Goal: Complete application form

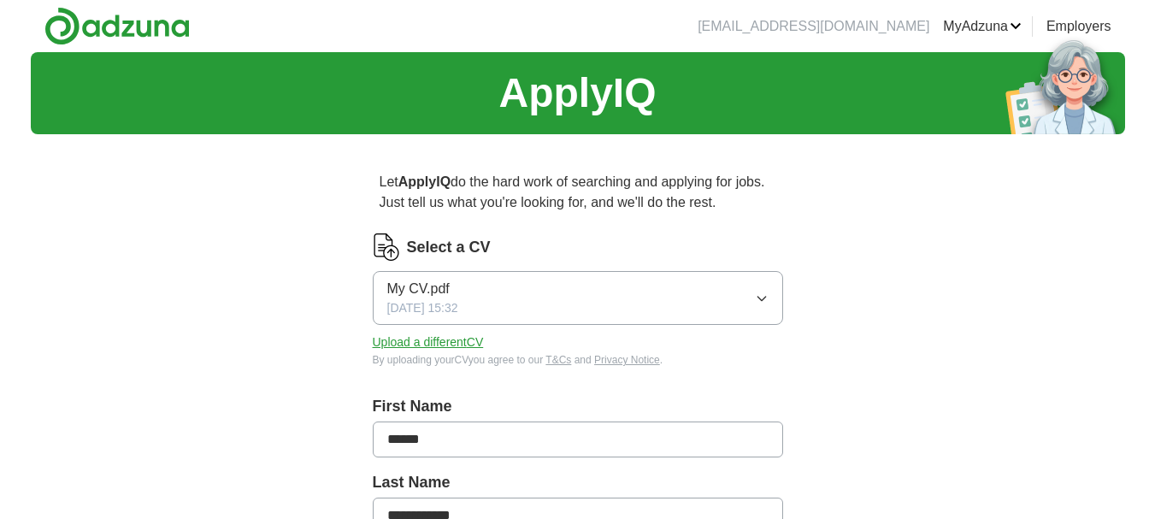
click at [610, 294] on button "My CV.pdf [DATE] 15:32" at bounding box center [578, 298] width 410 height 54
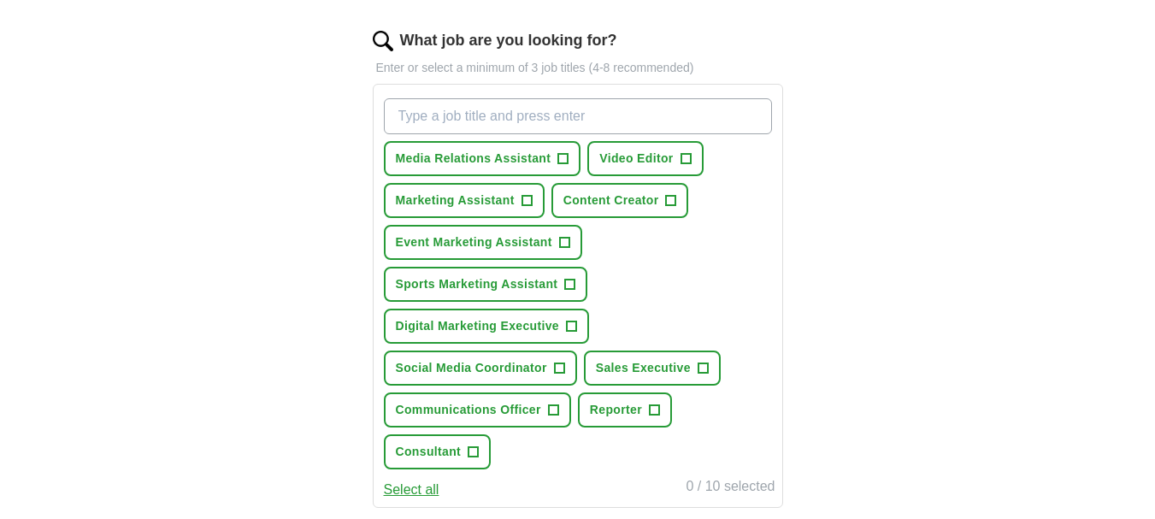
scroll to position [547, 0]
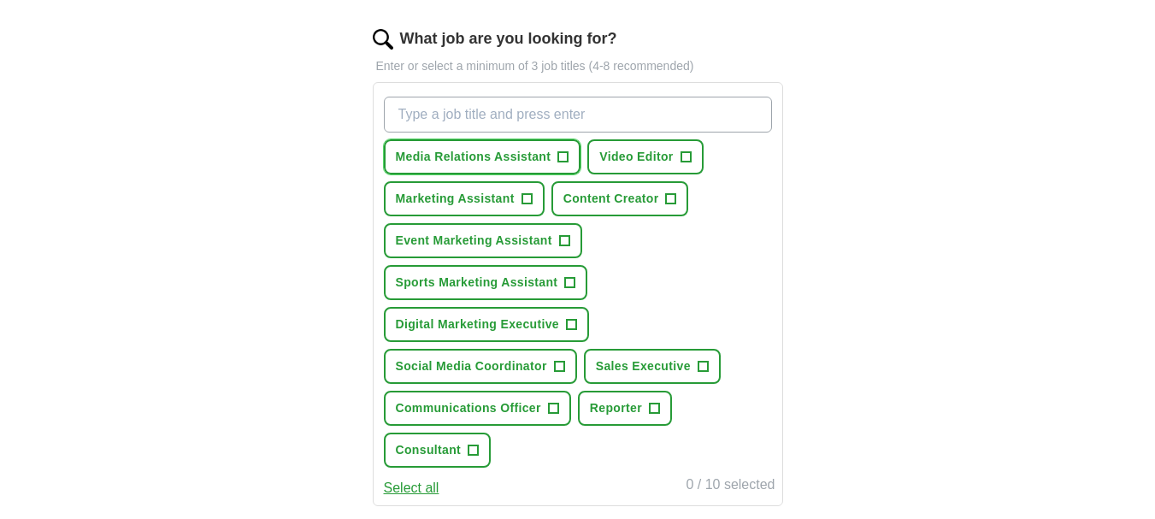
click at [557, 152] on button "Media Relations Assistant +" at bounding box center [483, 156] width 198 height 35
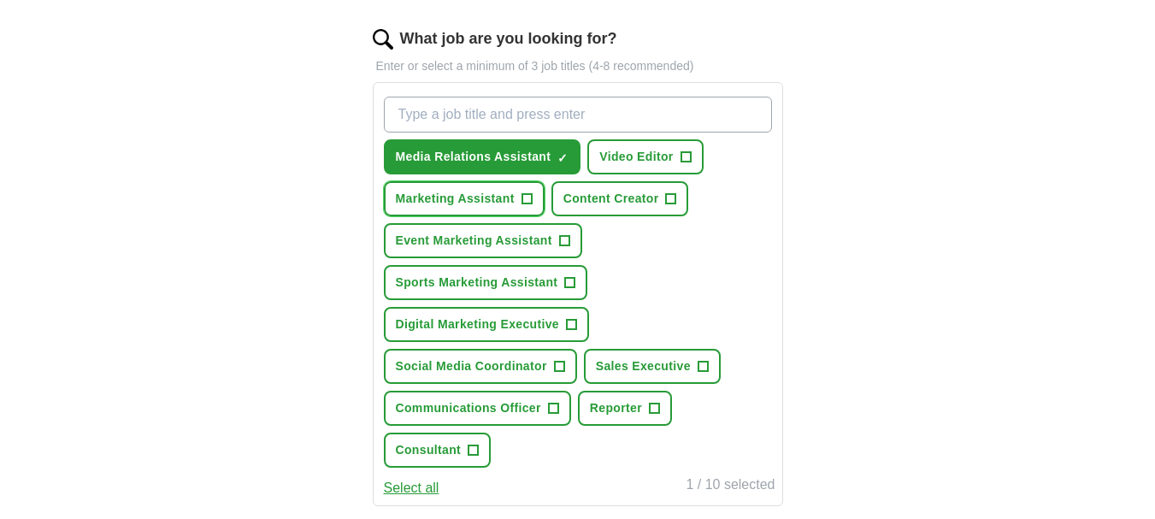
click at [522, 198] on span "+" at bounding box center [527, 199] width 10 height 14
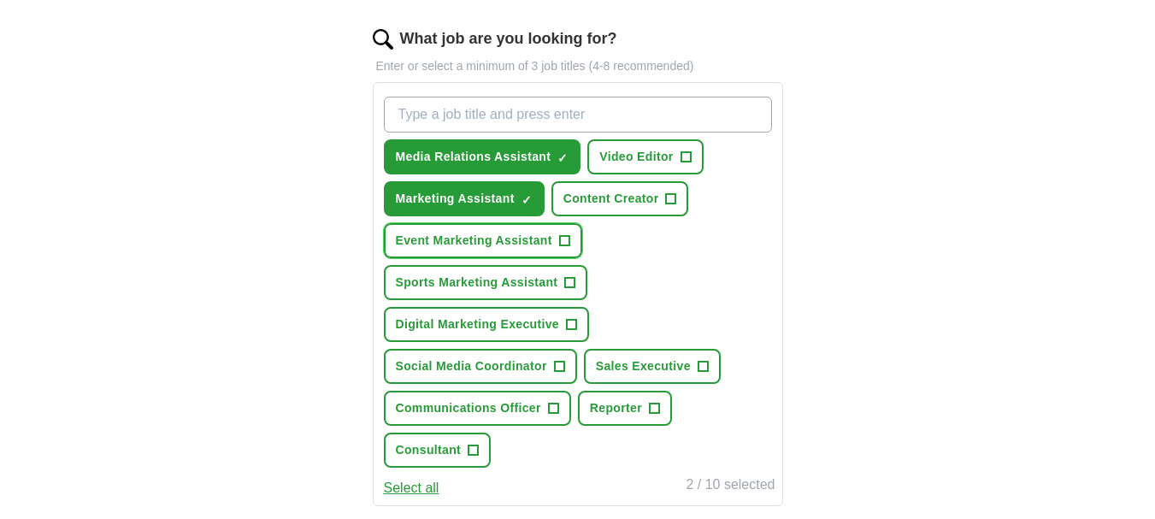
click at [548, 231] on button "Event Marketing Assistant +" at bounding box center [483, 240] width 198 height 35
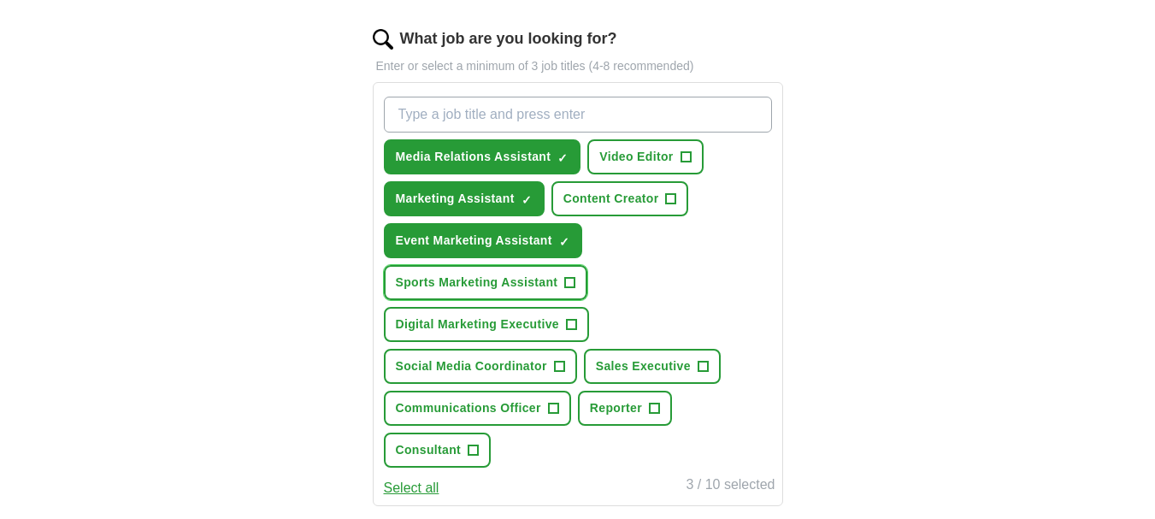
click at [556, 273] on button "Sports Marketing Assistant +" at bounding box center [486, 282] width 204 height 35
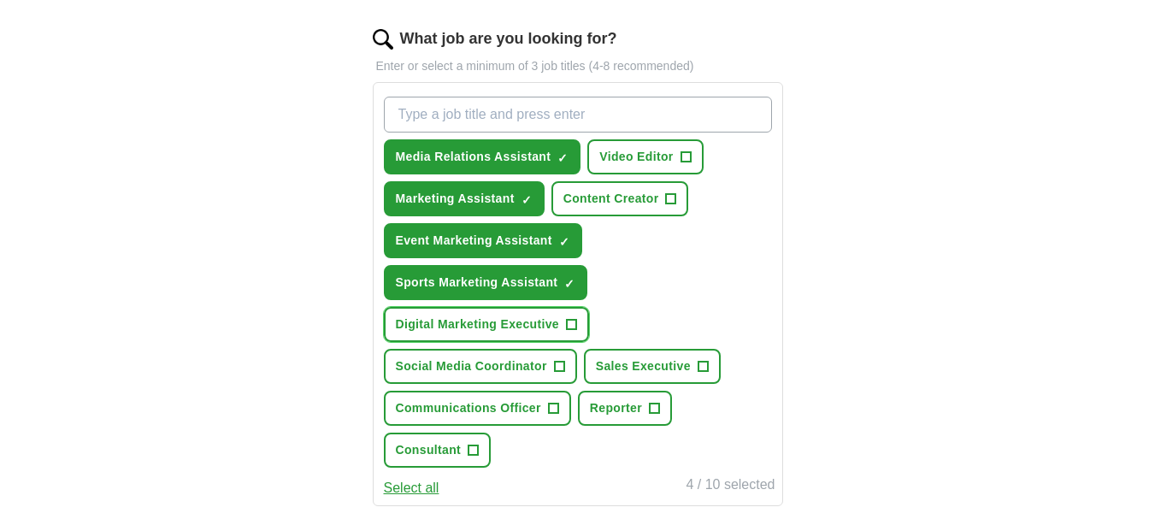
click at [557, 311] on button "Digital Marketing Executive +" at bounding box center [487, 324] width 206 height 35
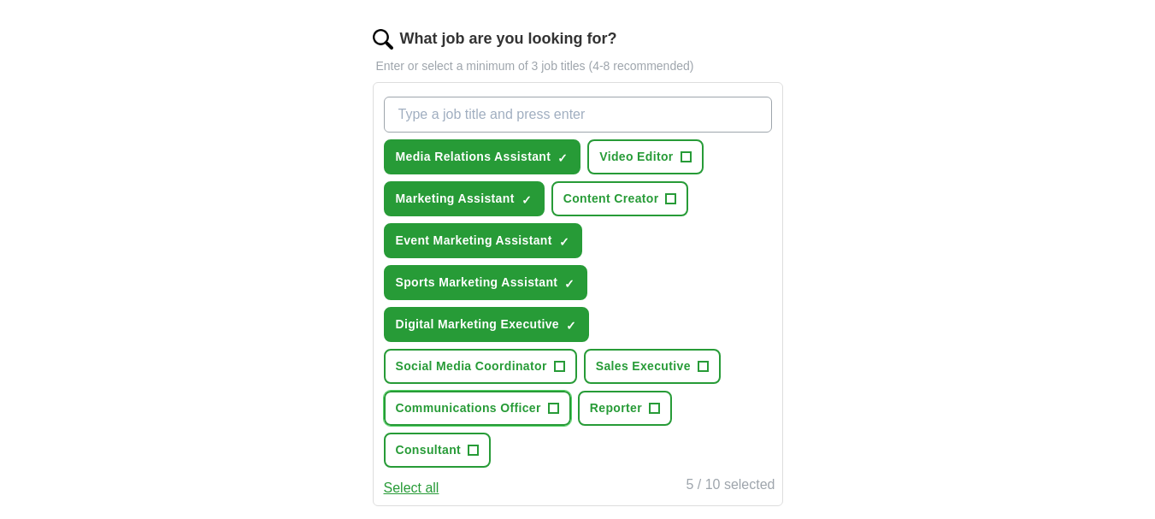
click at [548, 411] on span "+" at bounding box center [553, 409] width 10 height 14
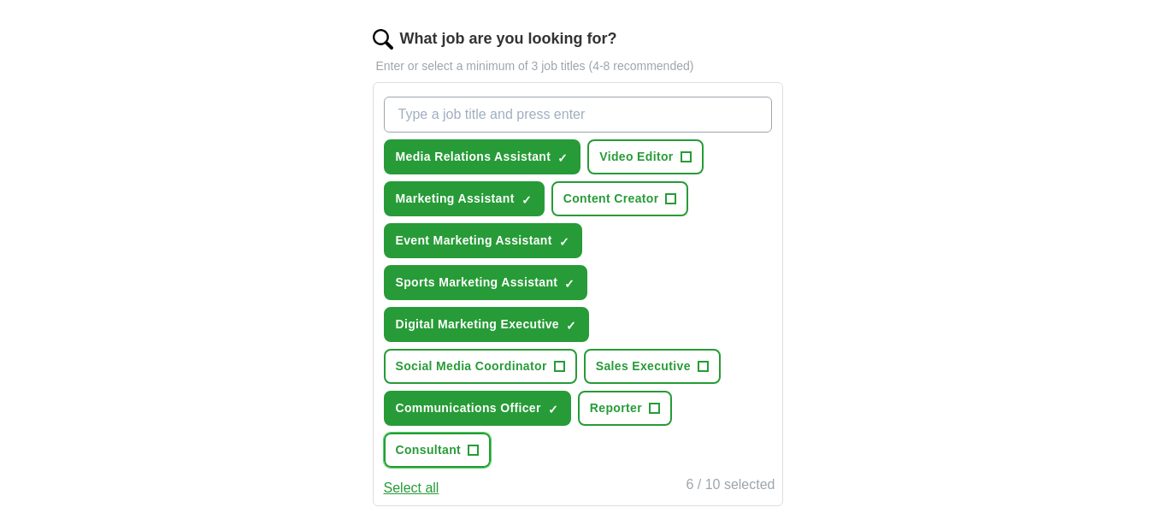
click at [475, 446] on span "+" at bounding box center [474, 451] width 10 height 14
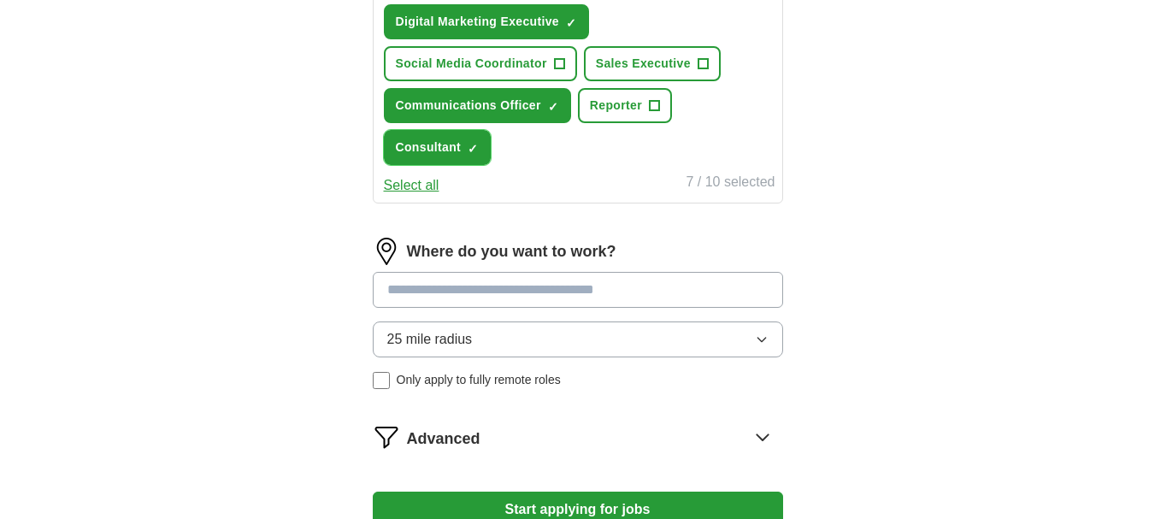
scroll to position [864, 0]
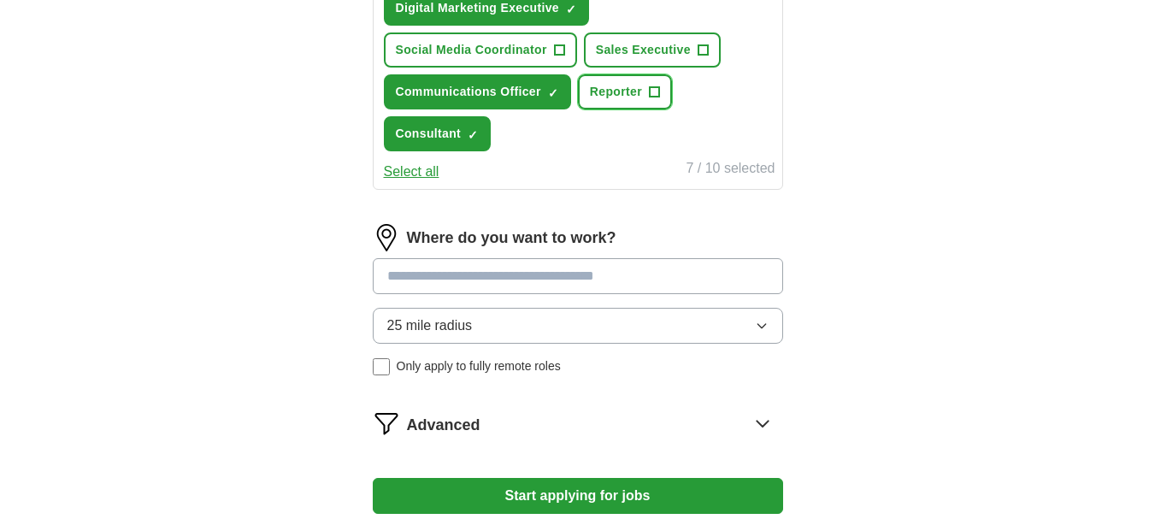
click at [641, 98] on span "Reporter" at bounding box center [616, 92] width 52 height 18
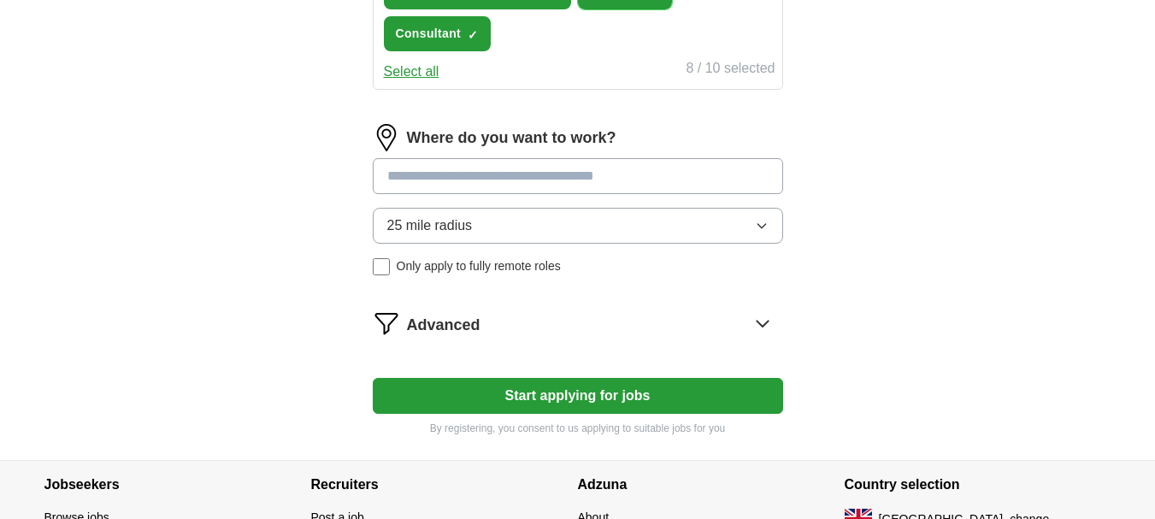
scroll to position [965, 0]
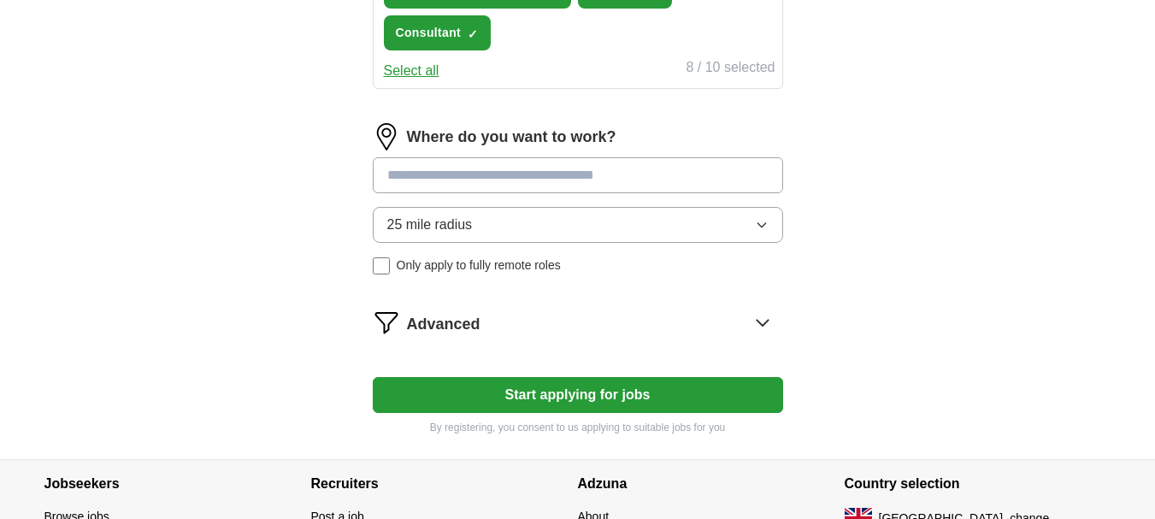
click at [647, 168] on input at bounding box center [578, 175] width 410 height 36
type input "******"
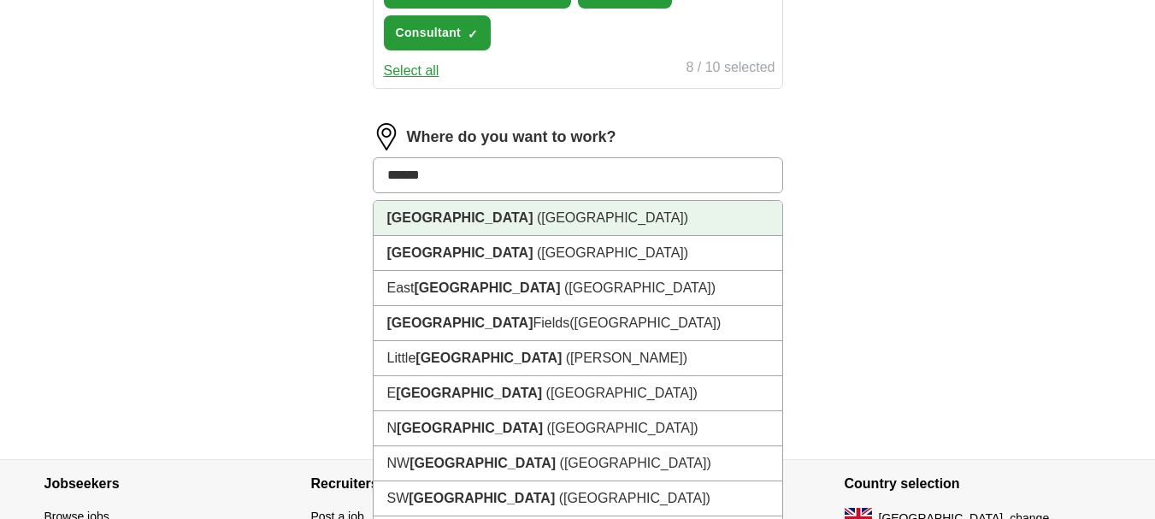
click at [572, 215] on li "[GEOGRAPHIC_DATA] ([GEOGRAPHIC_DATA])" at bounding box center [578, 218] width 409 height 35
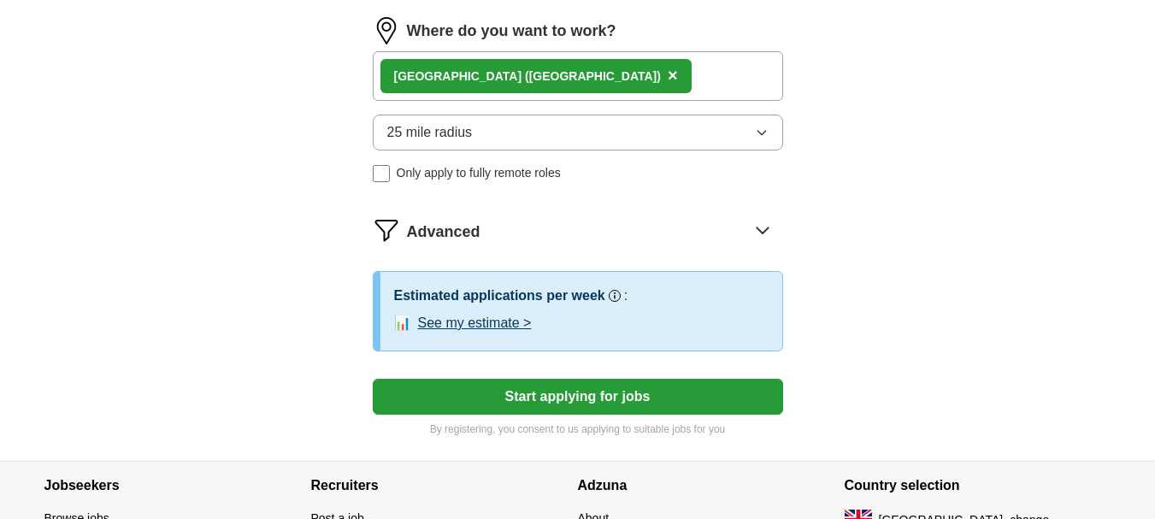
scroll to position [1094, 0]
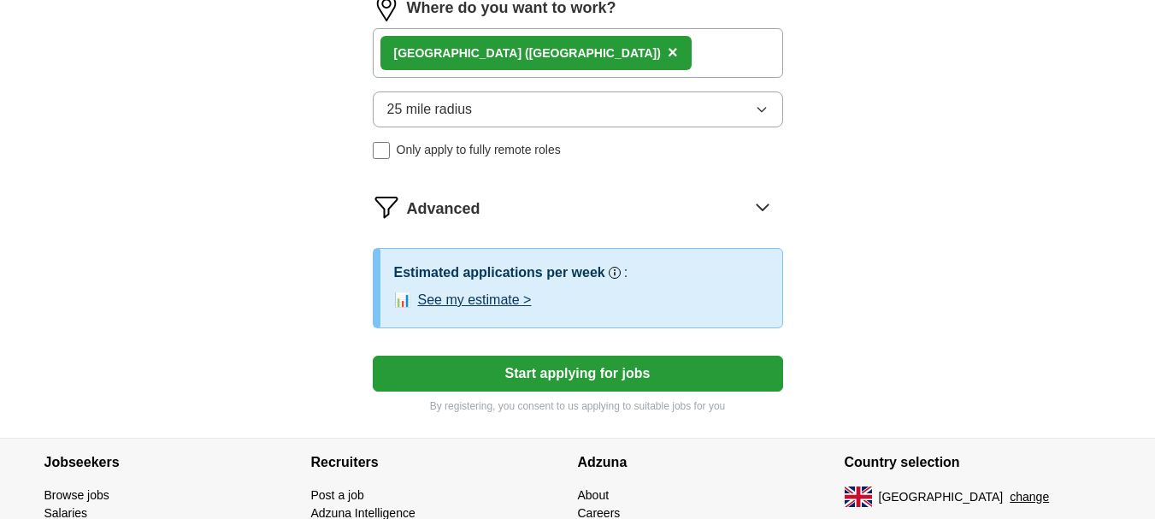
click at [589, 372] on button "Start applying for jobs" at bounding box center [578, 374] width 410 height 36
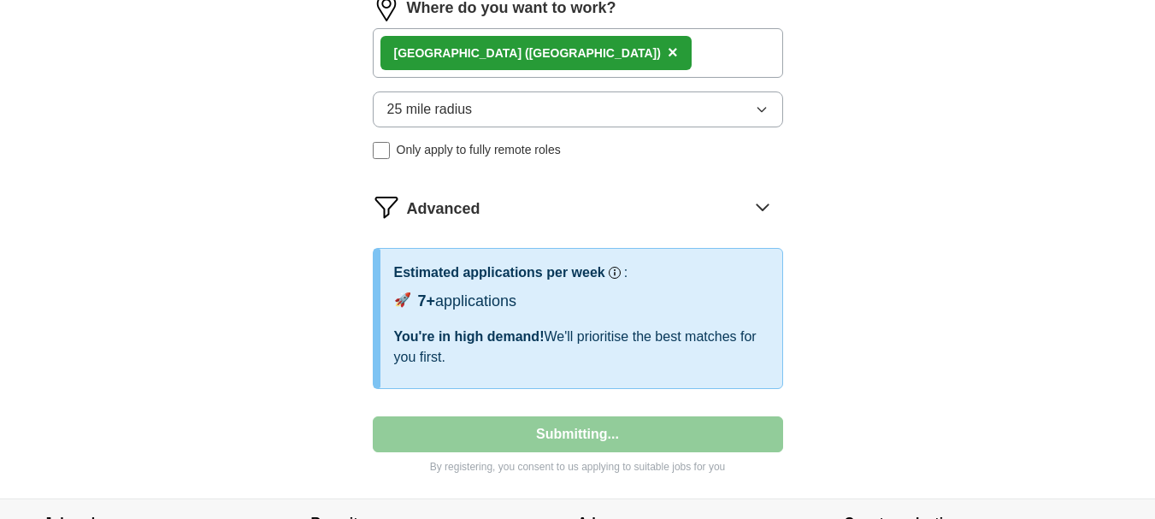
select select "**"
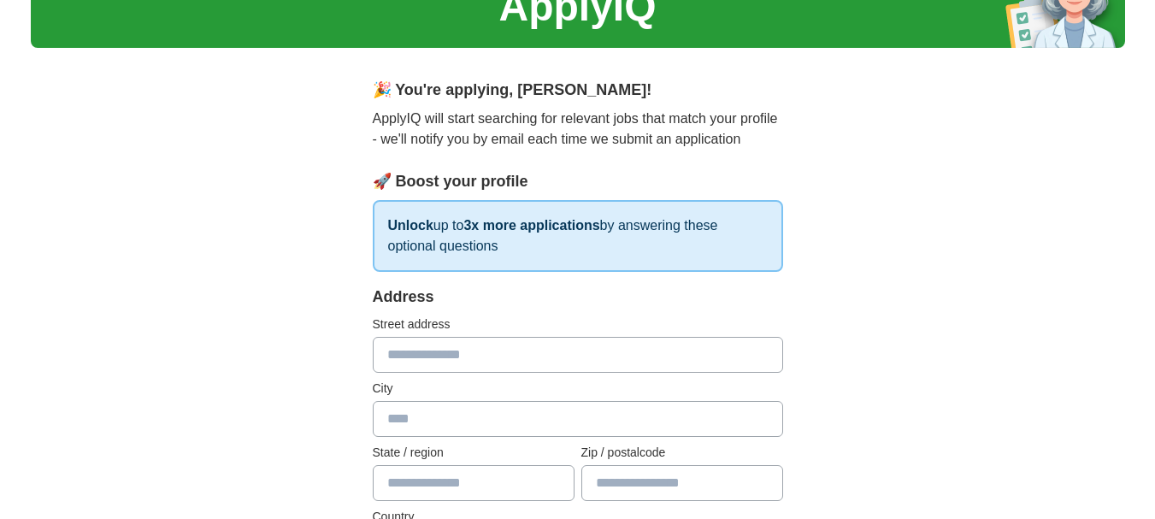
scroll to position [86, 0]
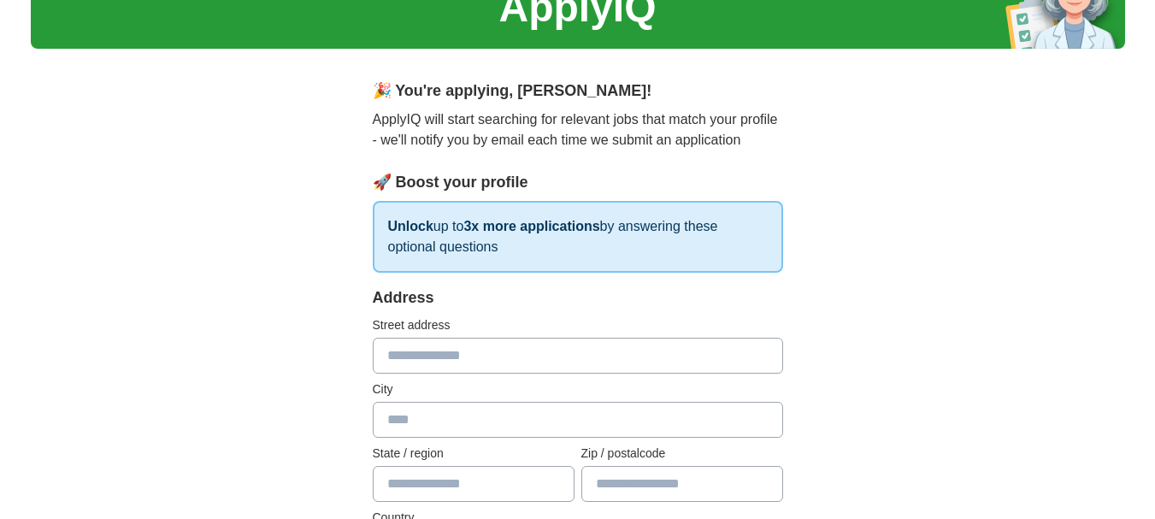
click at [581, 360] on input "text" at bounding box center [578, 356] width 410 height 36
type input "**********"
type input "********"
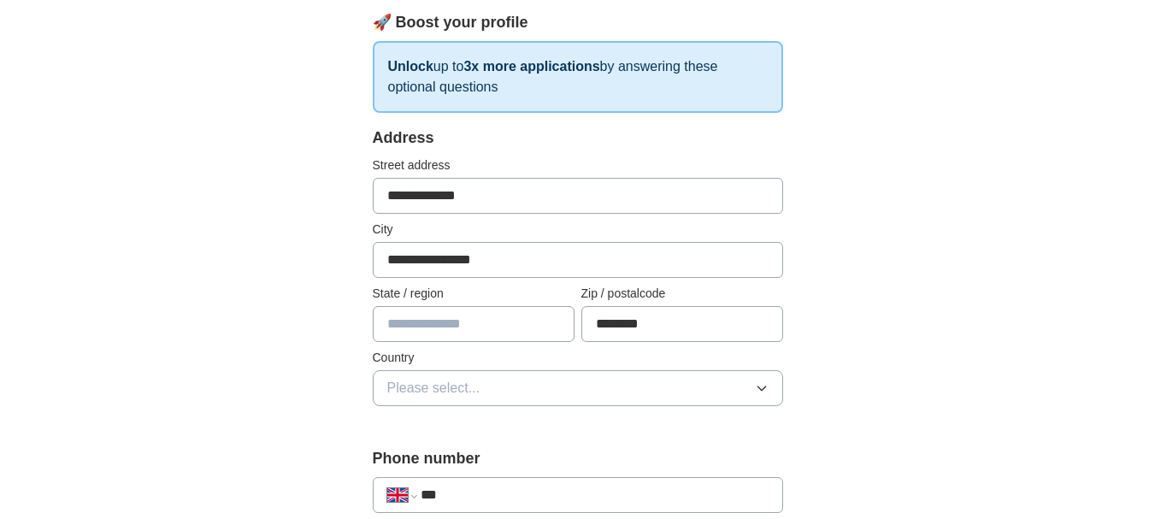
scroll to position [246, 0]
click at [507, 327] on input "text" at bounding box center [474, 323] width 202 height 36
type input "******"
click at [513, 377] on button "Please select..." at bounding box center [578, 387] width 410 height 36
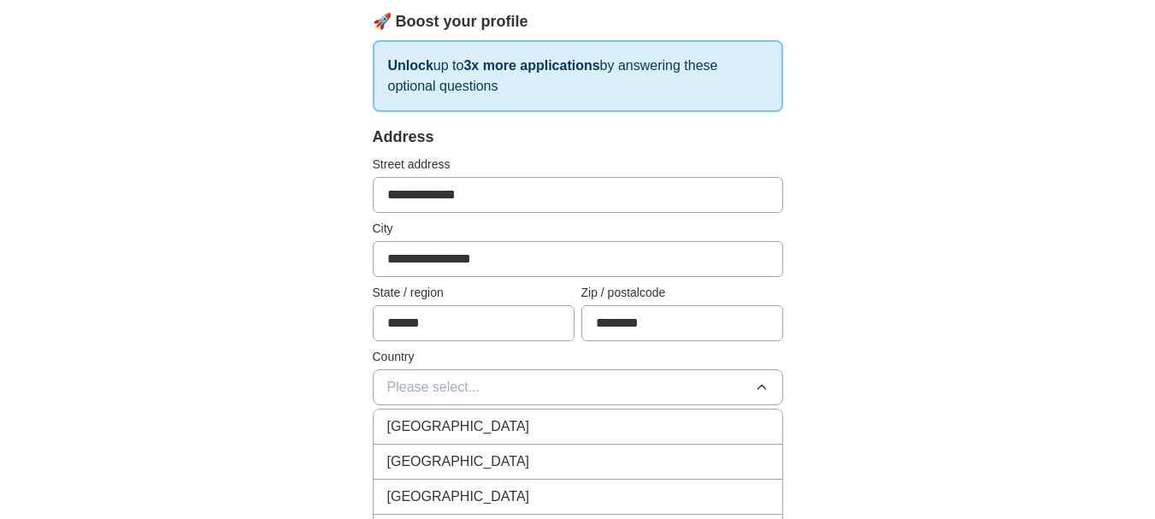
click at [487, 421] on div "[GEOGRAPHIC_DATA]" at bounding box center [577, 426] width 381 height 21
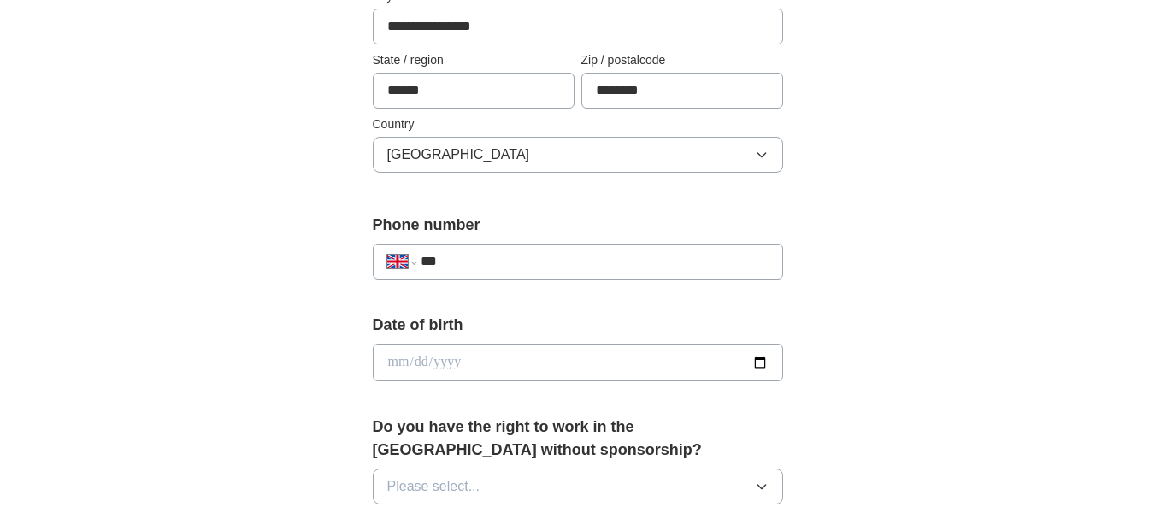
scroll to position [541, 0]
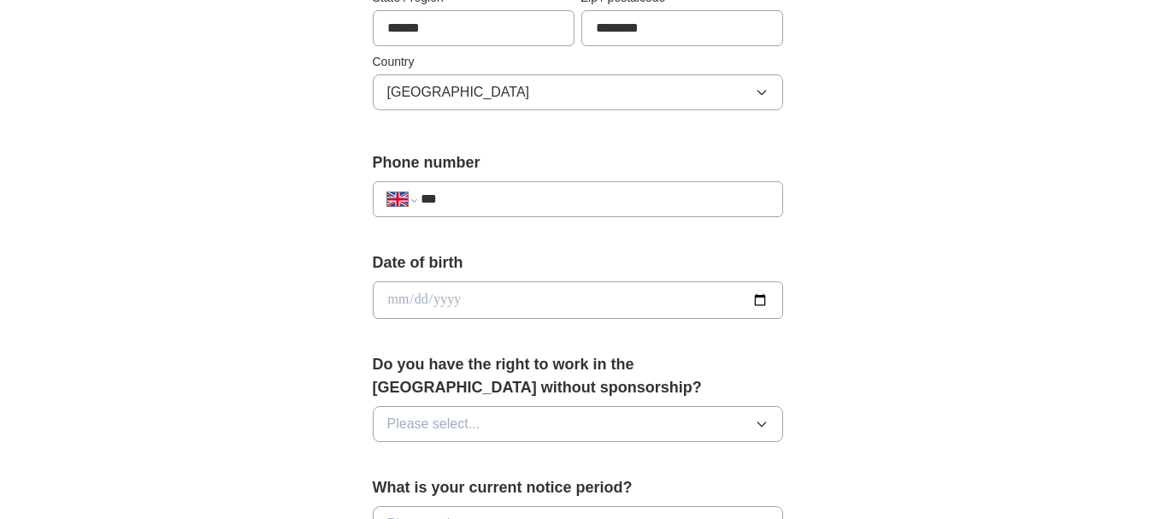
click at [558, 204] on input "***" at bounding box center [594, 199] width 347 height 21
type input "**********"
click at [510, 304] on input "date" at bounding box center [578, 300] width 410 height 38
type input "**********"
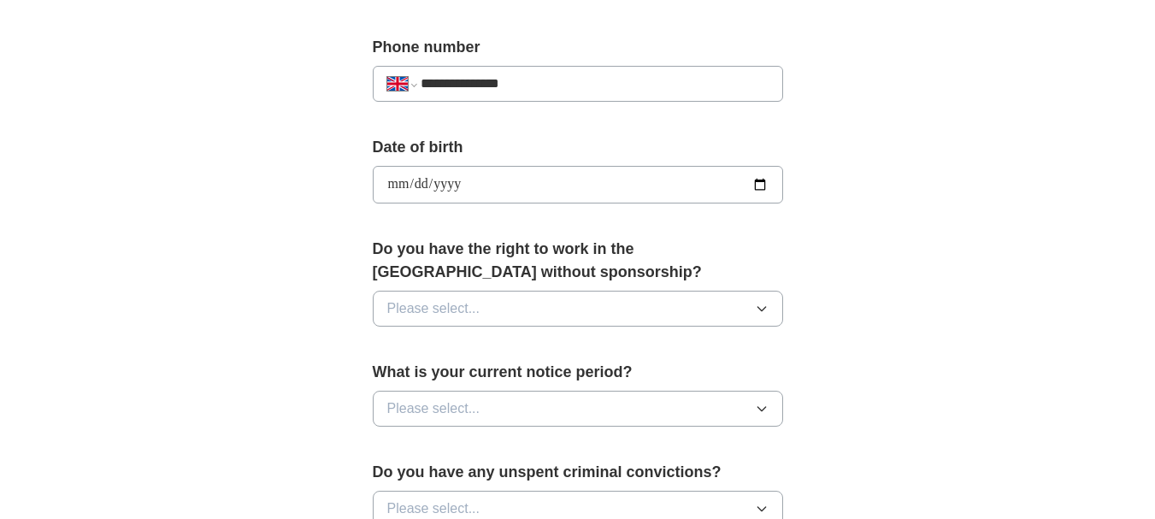
scroll to position [667, 0]
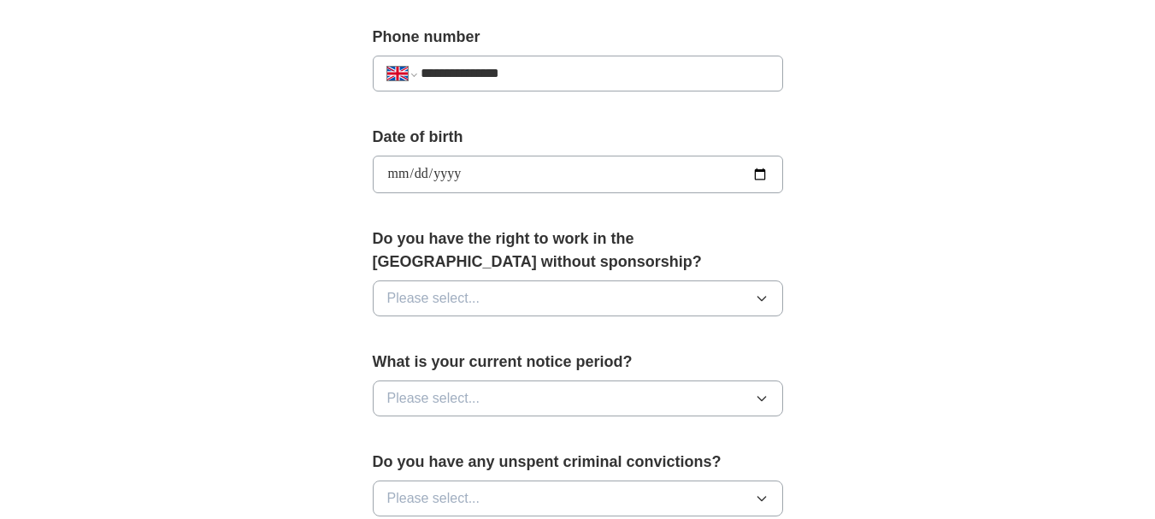
click at [528, 301] on button "Please select..." at bounding box center [578, 298] width 410 height 36
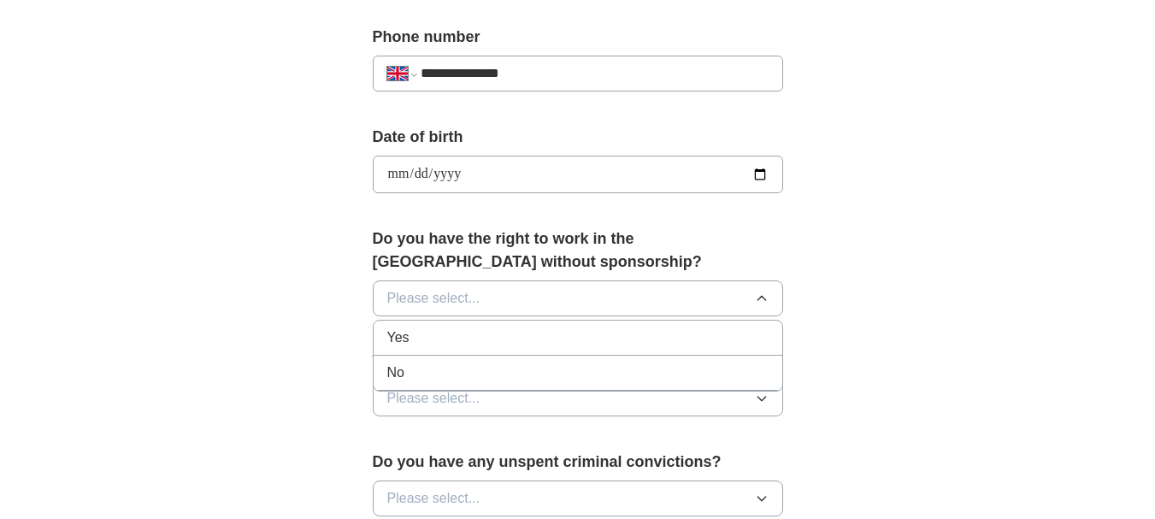
click at [508, 350] on li "Yes" at bounding box center [578, 338] width 409 height 35
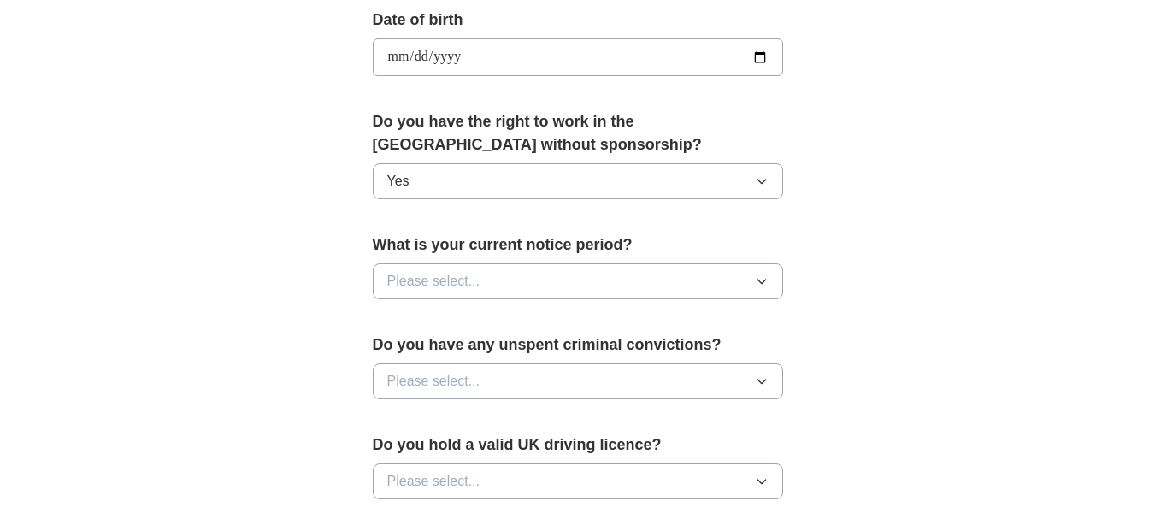
scroll to position [799, 0]
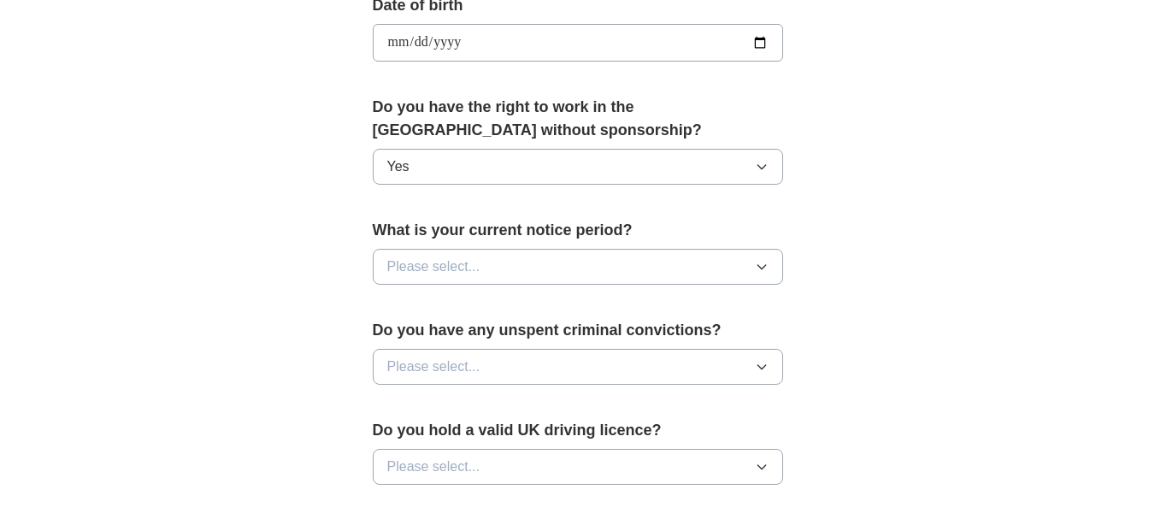
click at [544, 273] on button "Please select..." at bounding box center [578, 267] width 410 height 36
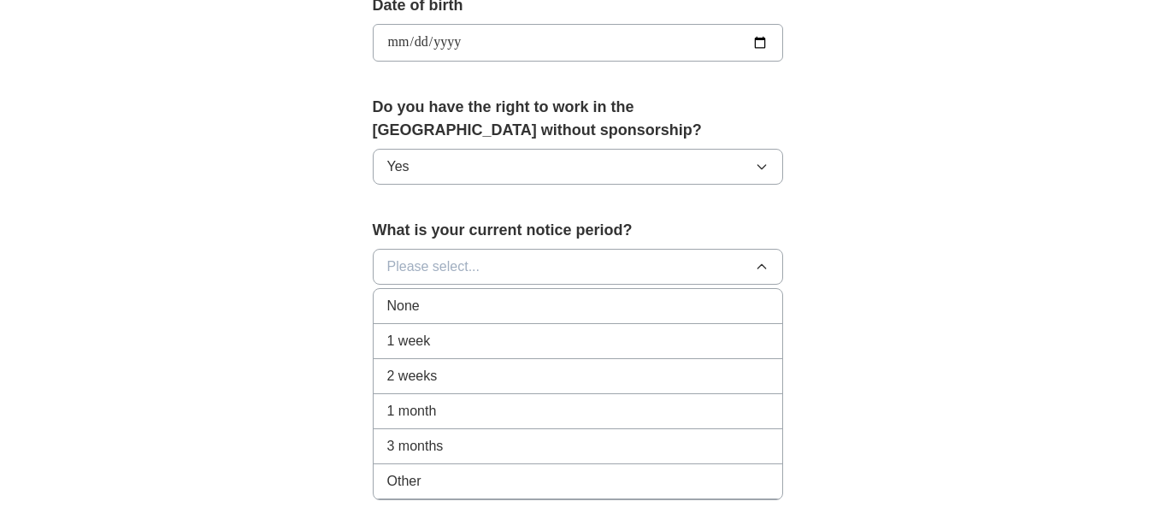
click at [501, 333] on div "1 week" at bounding box center [577, 341] width 381 height 21
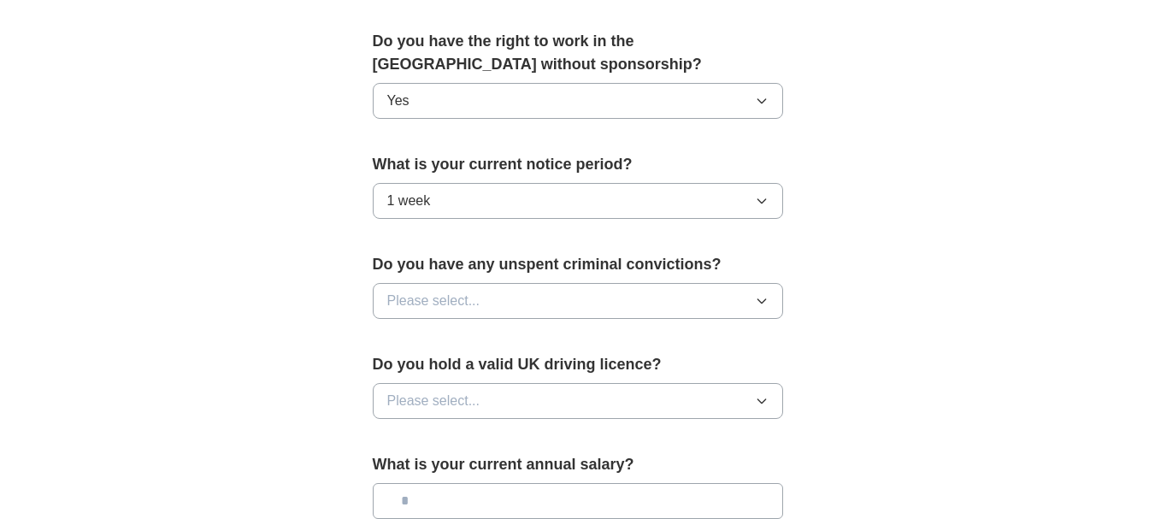
scroll to position [866, 0]
click at [520, 309] on button "Please select..." at bounding box center [578, 299] width 410 height 36
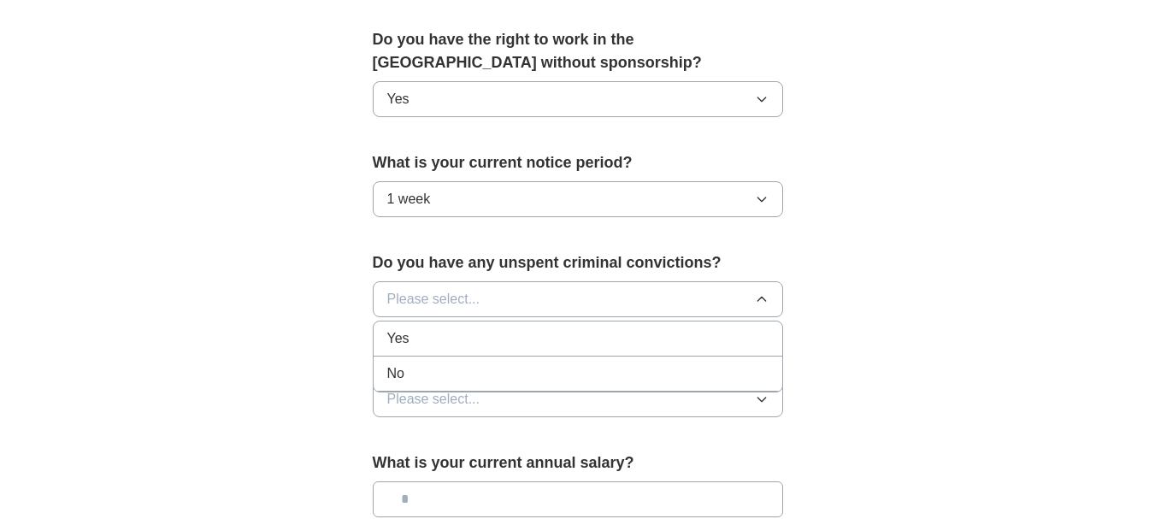
click at [445, 375] on div "No" at bounding box center [577, 373] width 381 height 21
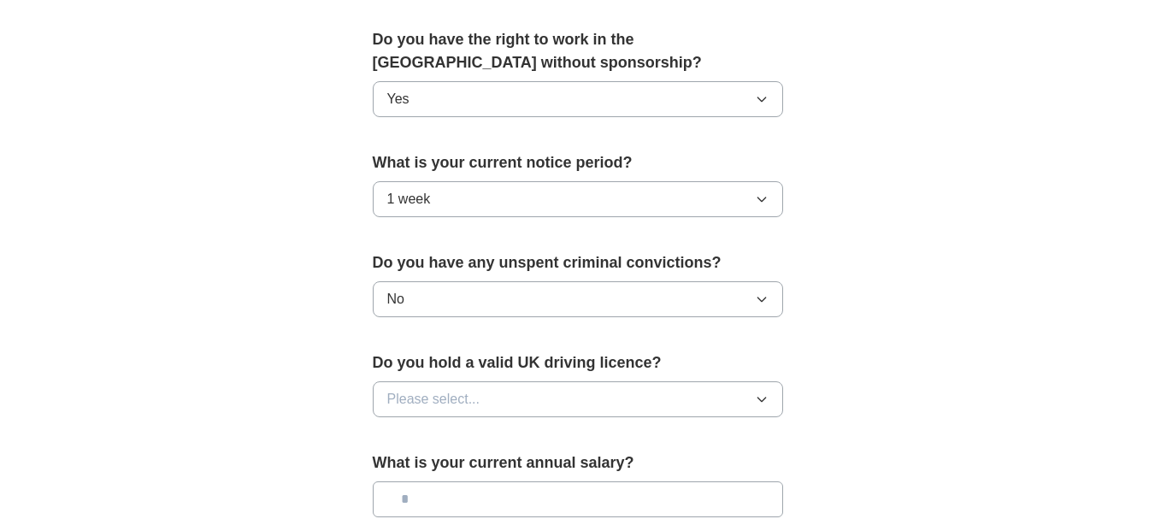
click at [539, 198] on button "1 week" at bounding box center [578, 199] width 410 height 36
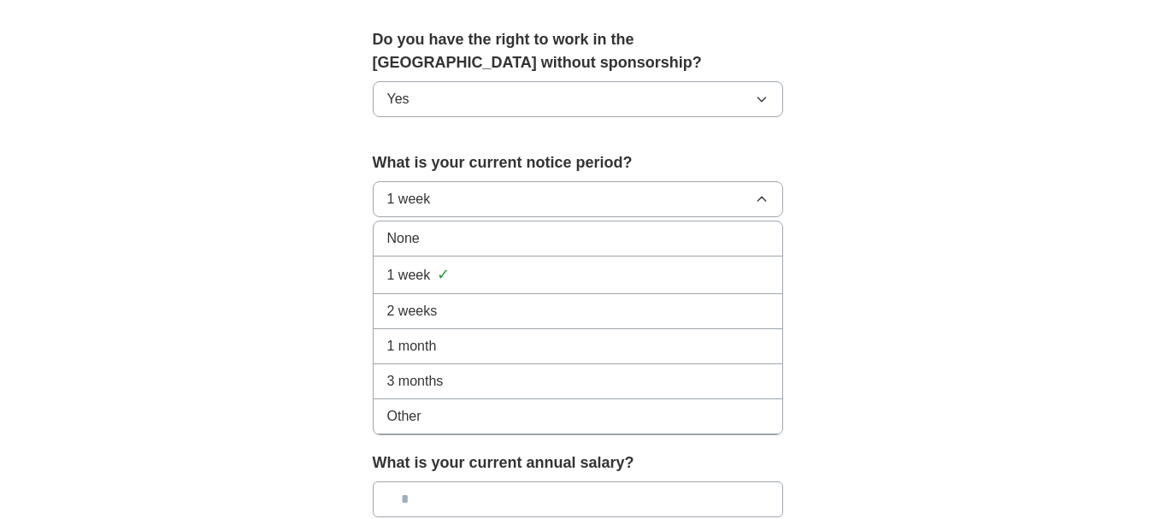
click at [498, 242] on div "None" at bounding box center [577, 238] width 381 height 21
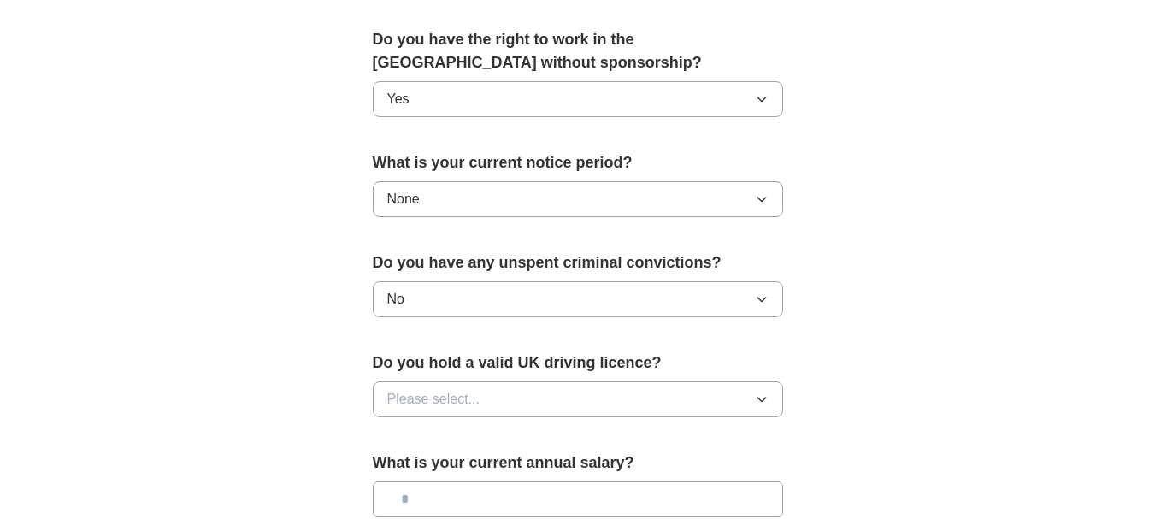
click at [505, 398] on button "Please select..." at bounding box center [578, 399] width 410 height 36
click at [451, 471] on div "No" at bounding box center [577, 473] width 381 height 21
click at [579, 198] on button "None" at bounding box center [578, 199] width 410 height 36
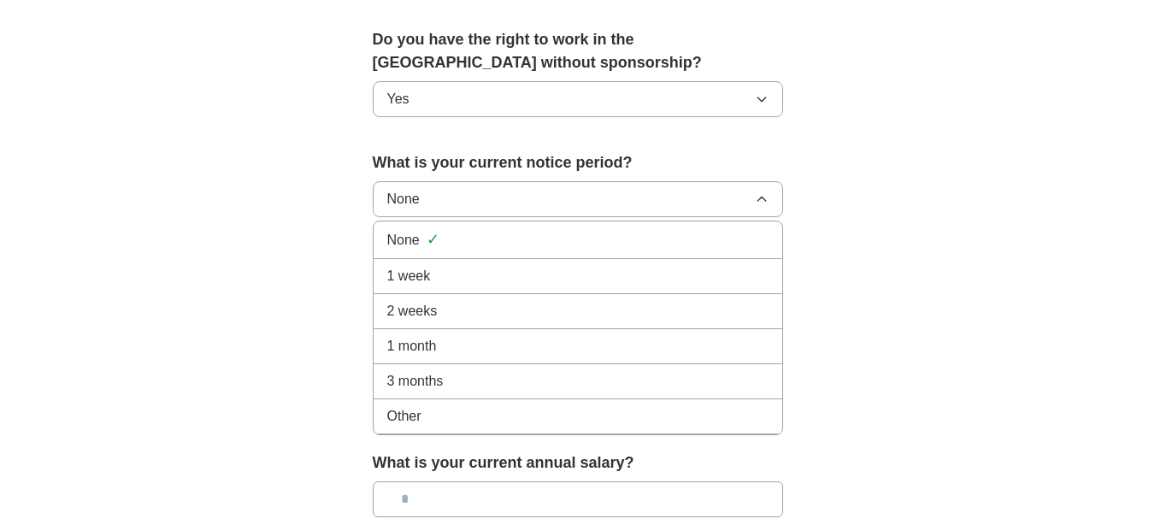
click at [450, 286] on li "1 week" at bounding box center [578, 276] width 409 height 35
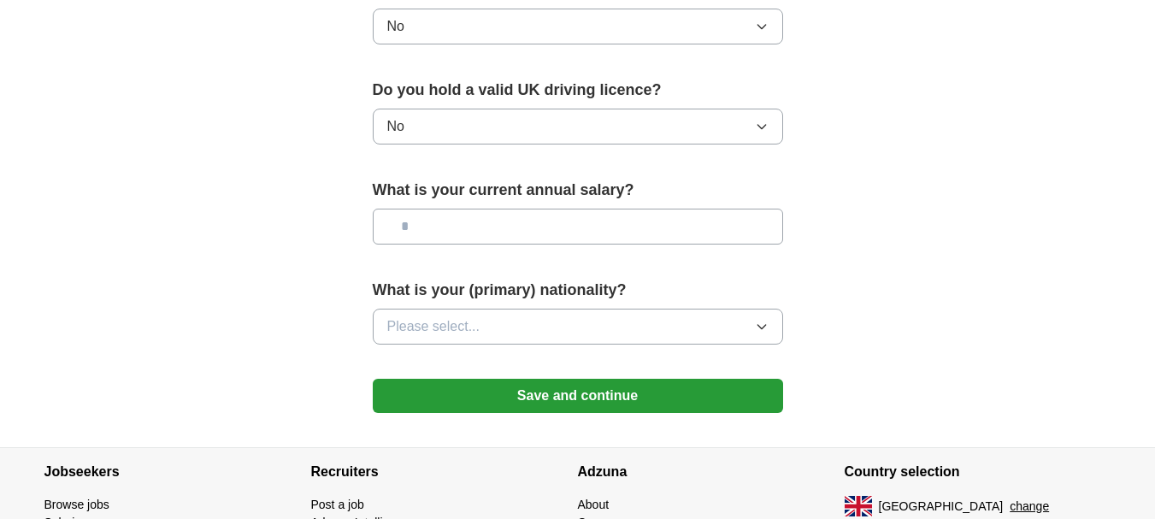
scroll to position [1140, 0]
click at [447, 217] on input "text" at bounding box center [578, 226] width 410 height 36
click at [477, 315] on button "Please select..." at bounding box center [578, 326] width 410 height 36
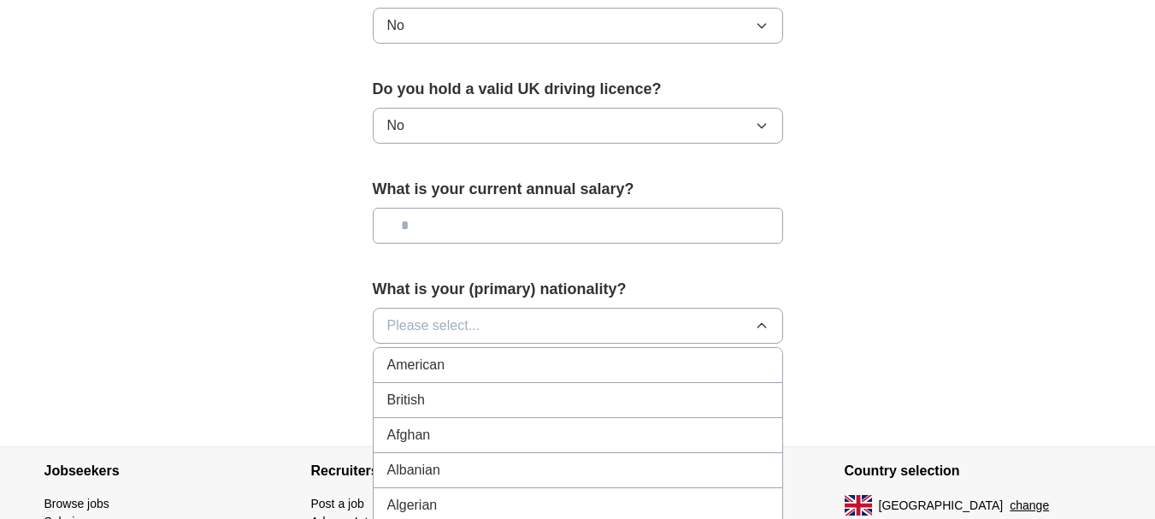
click at [458, 406] on div "British" at bounding box center [577, 400] width 381 height 21
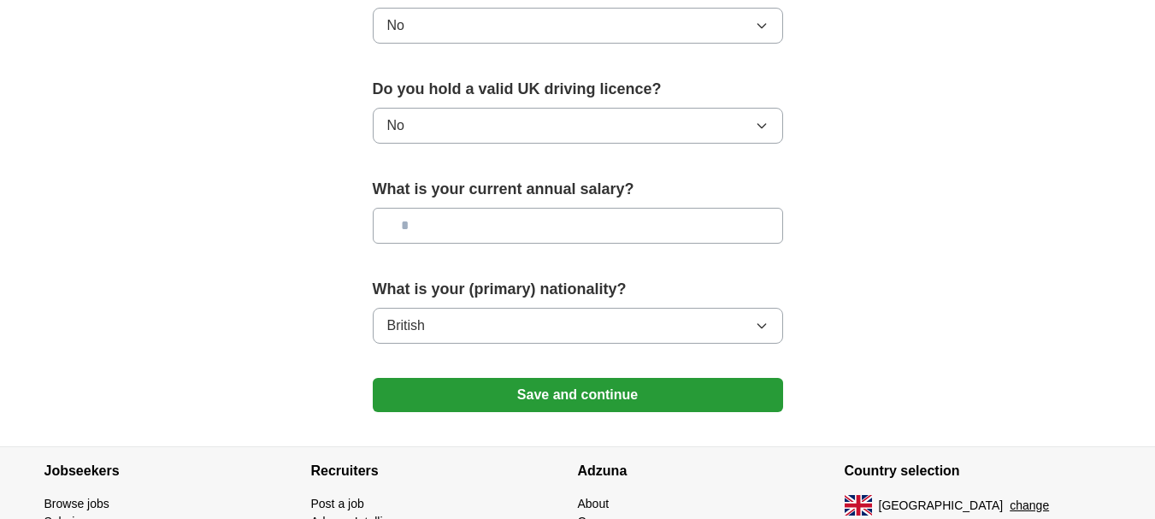
click at [560, 405] on button "Save and continue" at bounding box center [578, 395] width 410 height 34
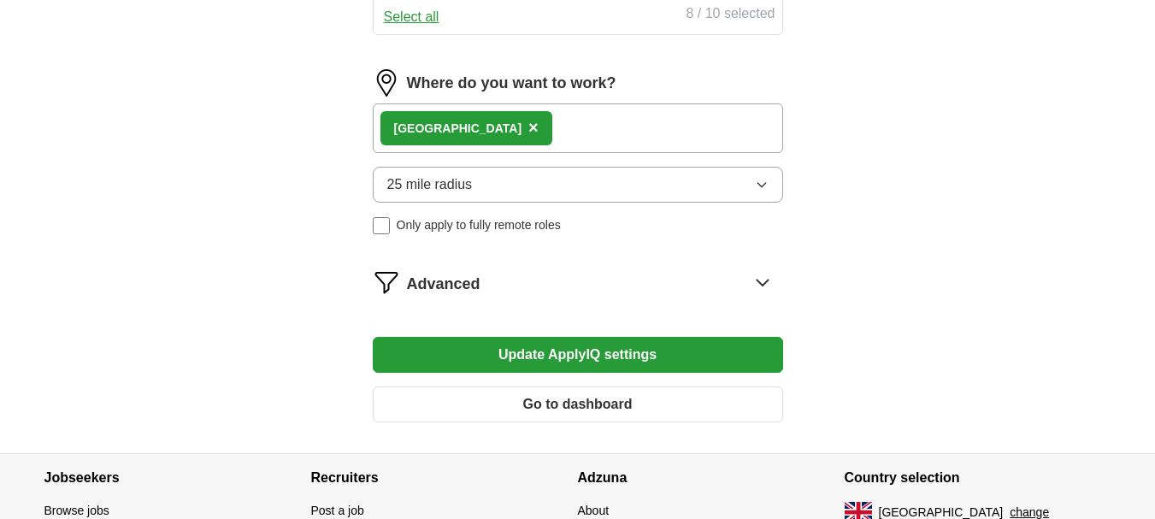
scroll to position [1010, 0]
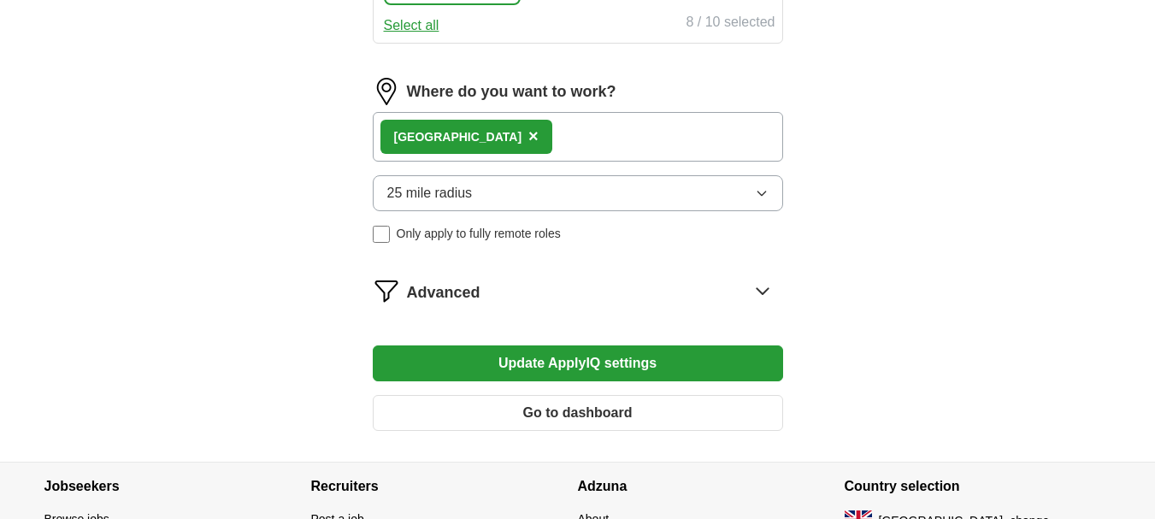
click at [514, 360] on button "Update ApplyIQ settings" at bounding box center [578, 363] width 410 height 36
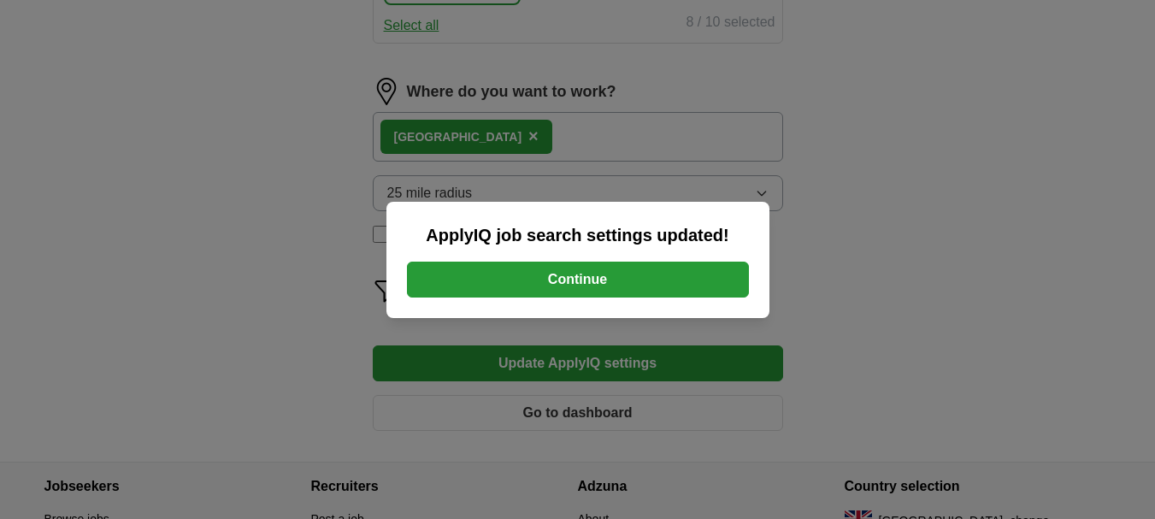
click at [631, 286] on button "Continue" at bounding box center [578, 280] width 342 height 36
